Goal: Task Accomplishment & Management: Use online tool/utility

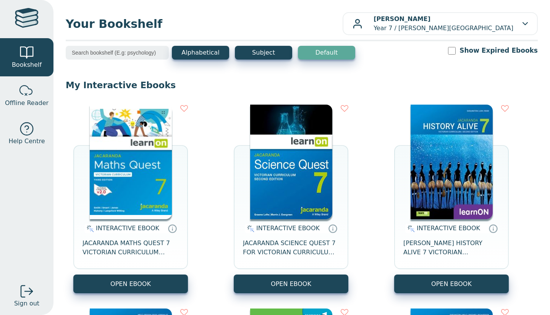
click at [301, 33] on header "Your Bookshelf Swarit Patel Year 7 / Oxley Christian College My Support Tickets…" at bounding box center [302, 23] width 472 height 23
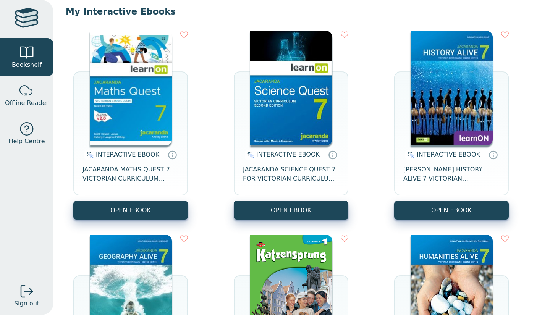
scroll to position [75, 0]
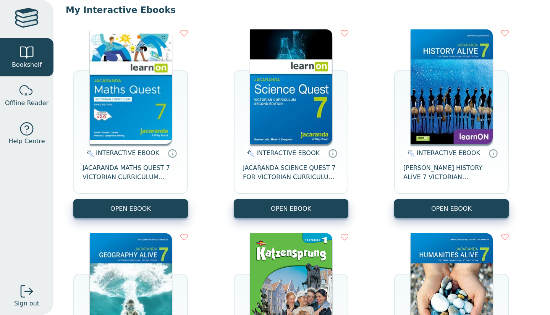
click at [117, 212] on button "OPEN EBOOK" at bounding box center [130, 208] width 115 height 19
